Goal: Task Accomplishment & Management: Manage account settings

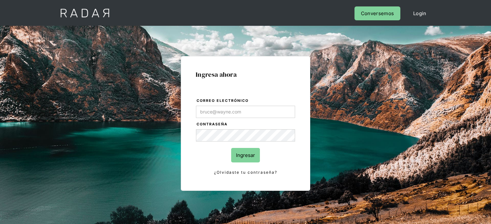
click at [215, 111] on input "Correo electrónico" at bounding box center [245, 112] width 99 height 12
type input "[EMAIL_ADDRESS][DOMAIN_NAME]"
click at [245, 151] on input "Ingresar" at bounding box center [245, 155] width 29 height 15
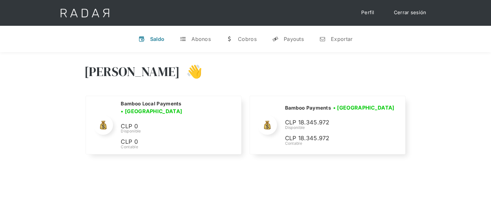
click at [358, 89] on div "[PERSON_NAME] 👋" at bounding box center [245, 76] width 323 height 39
